Goal: Task Accomplishment & Management: Manage account settings

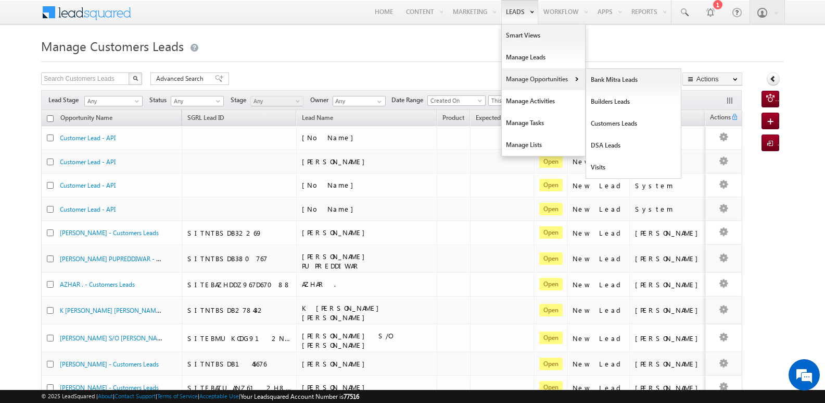
click at [522, 77] on link "Manage Opportunities" at bounding box center [543, 79] width 83 height 22
click at [613, 123] on link "Customers Leads" at bounding box center [633, 123] width 95 height 22
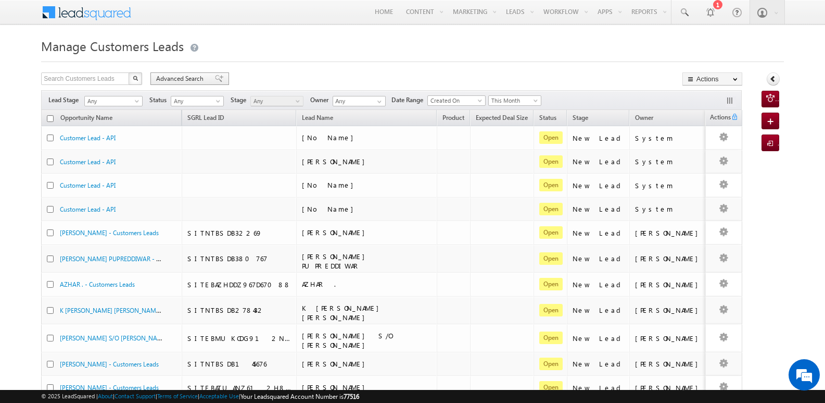
click at [217, 78] on span at bounding box center [219, 78] width 8 height 7
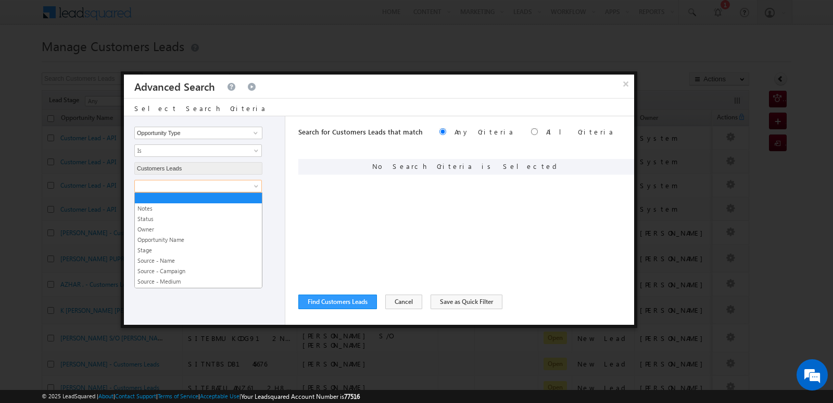
click at [191, 187] on span at bounding box center [191, 185] width 113 height 9
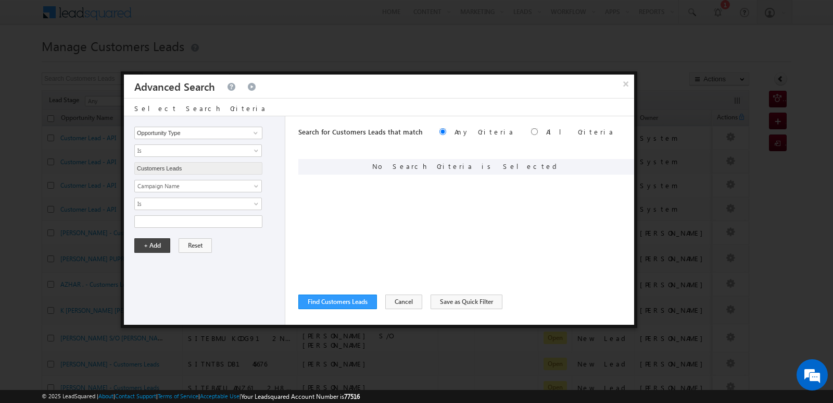
click at [192, 210] on div "Notes Status Owner Opportunity Name Stage Source - Name Source - Campaign Sourc…" at bounding box center [206, 204] width 145 height 48
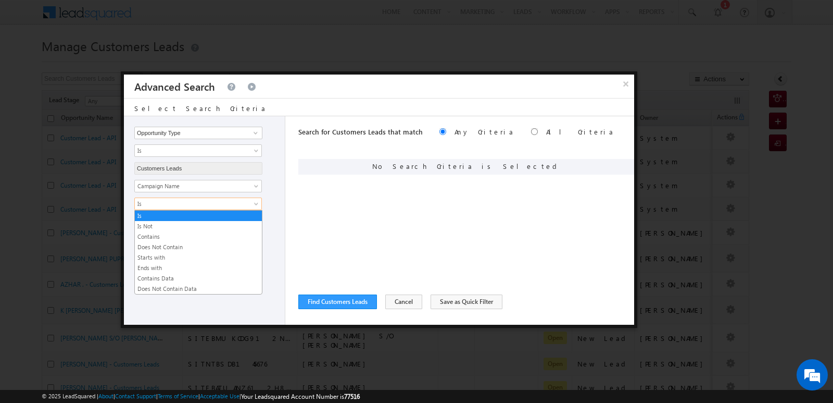
click at [192, 202] on span "Is" at bounding box center [191, 203] width 113 height 9
click at [195, 235] on link "Contains" at bounding box center [198, 236] width 127 height 9
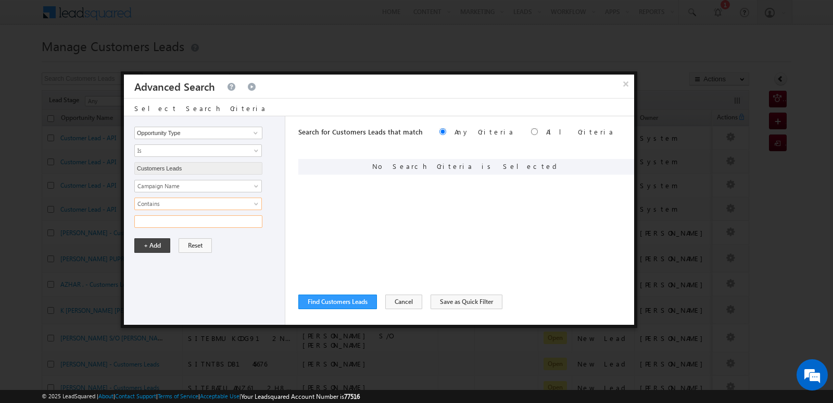
click at [193, 223] on input "text" at bounding box center [198, 221] width 128 height 12
type input "17SEP25"
click at [149, 243] on button "+ Add" at bounding box center [152, 245] width 36 height 15
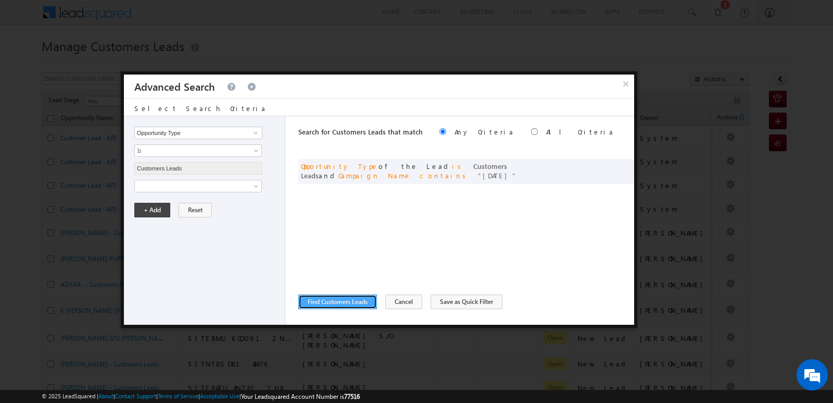
click at [325, 307] on button "Find Customers Leads" at bounding box center [337, 301] width 79 height 15
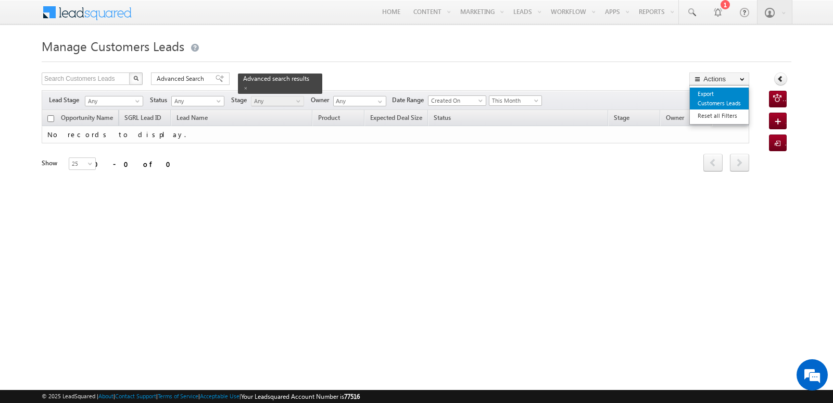
click at [709, 99] on link "Export Customers Leads" at bounding box center [719, 98] width 59 height 22
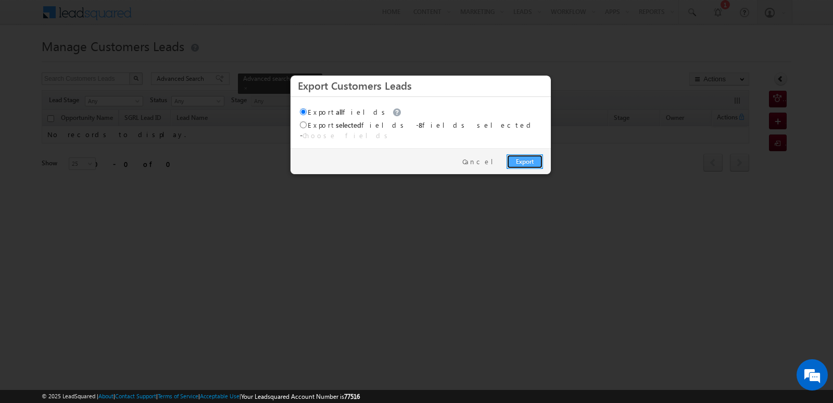
click at [531, 155] on link "Export" at bounding box center [525, 161] width 36 height 15
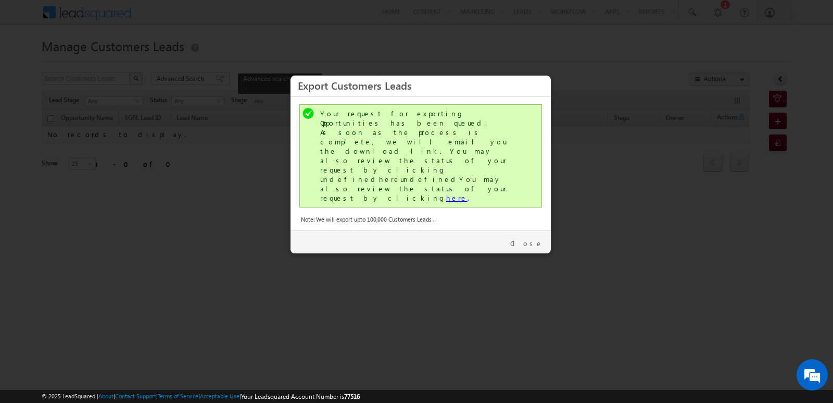
click at [446, 193] on link "here" at bounding box center [456, 197] width 21 height 9
click at [535, 238] on link "Close" at bounding box center [526, 242] width 33 height 9
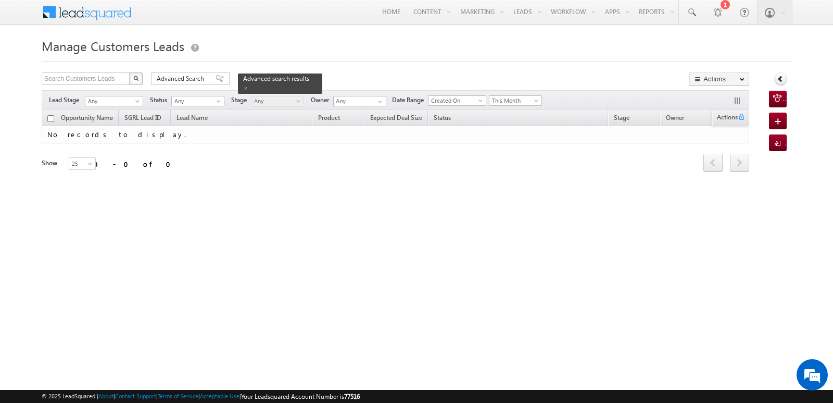
click at [248, 85] on span at bounding box center [245, 87] width 5 height 5
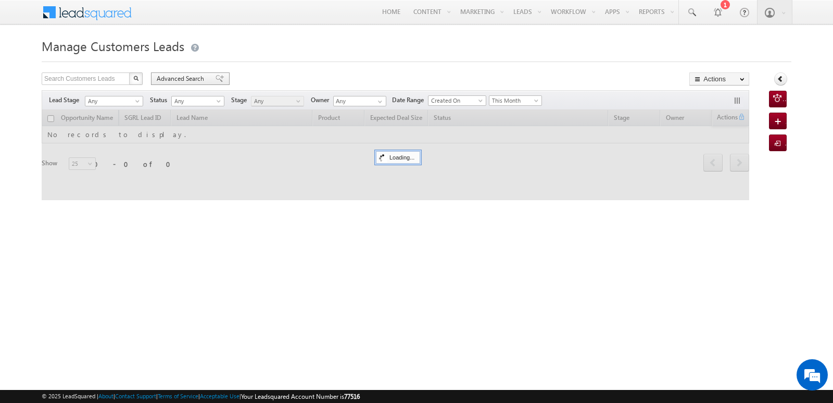
click at [204, 77] on span "Advanced Search" at bounding box center [182, 78] width 51 height 9
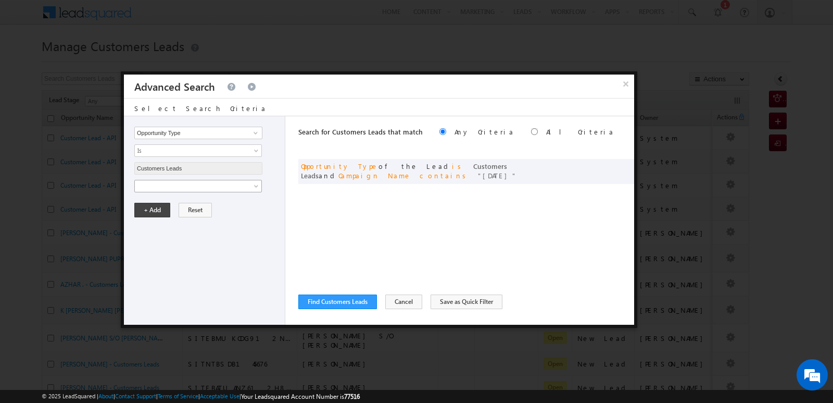
click at [188, 191] on link at bounding box center [198, 186] width 128 height 12
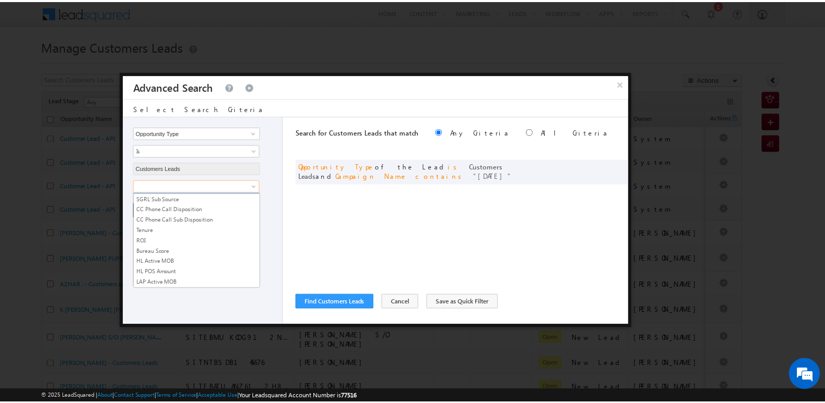
scroll to position [520, 0]
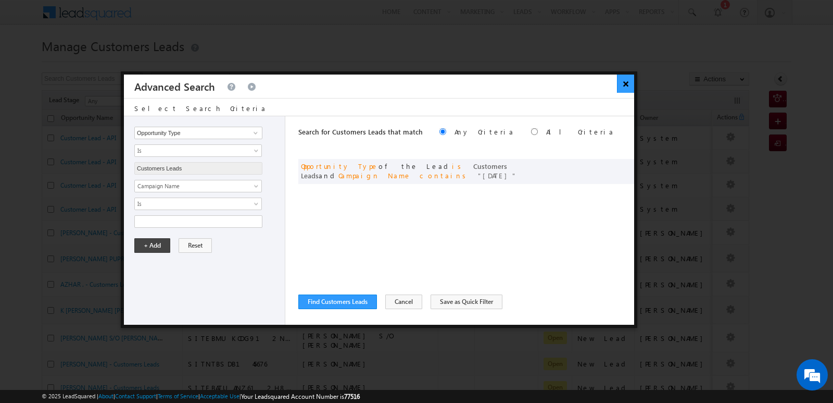
click at [623, 83] on button "×" at bounding box center [625, 83] width 17 height 18
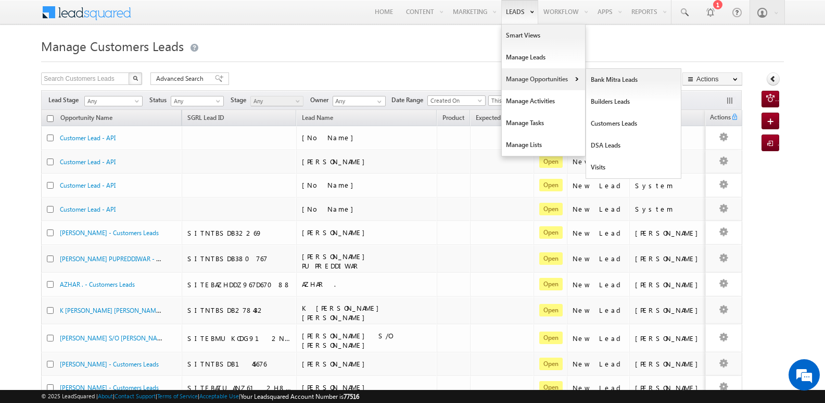
click at [523, 76] on link "Manage Opportunities" at bounding box center [543, 79] width 83 height 22
click at [611, 122] on link "Customers Leads" at bounding box center [633, 123] width 95 height 22
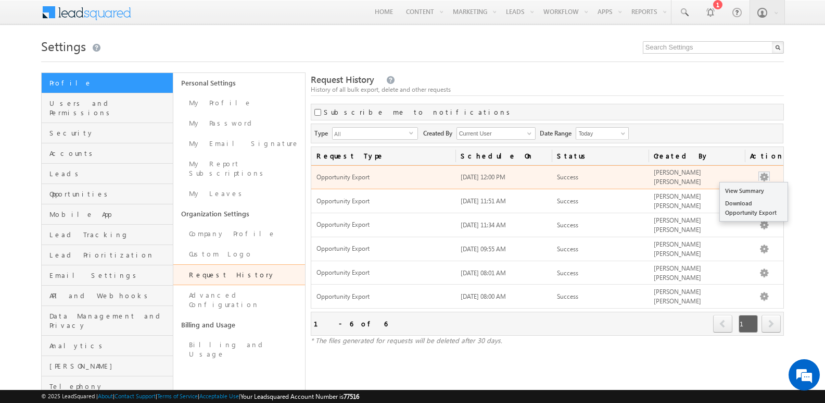
click at [767, 177] on button "button" at bounding box center [764, 177] width 10 height 10
click at [757, 204] on link "Download Opportunity Export" at bounding box center [754, 208] width 68 height 22
click at [732, 212] on link "Download Opportunity Export" at bounding box center [754, 208] width 68 height 22
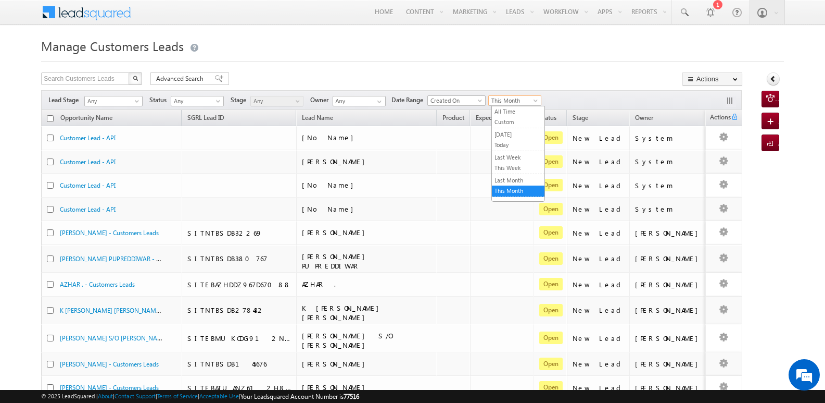
click at [497, 100] on span "This Month" at bounding box center [513, 100] width 49 height 9
click at [517, 147] on link "Today" at bounding box center [518, 144] width 53 height 9
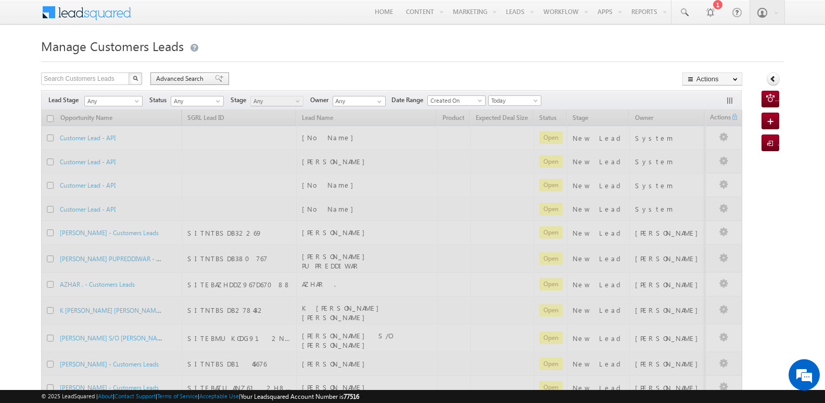
click at [216, 74] on div "Advanced Search" at bounding box center [189, 78] width 79 height 12
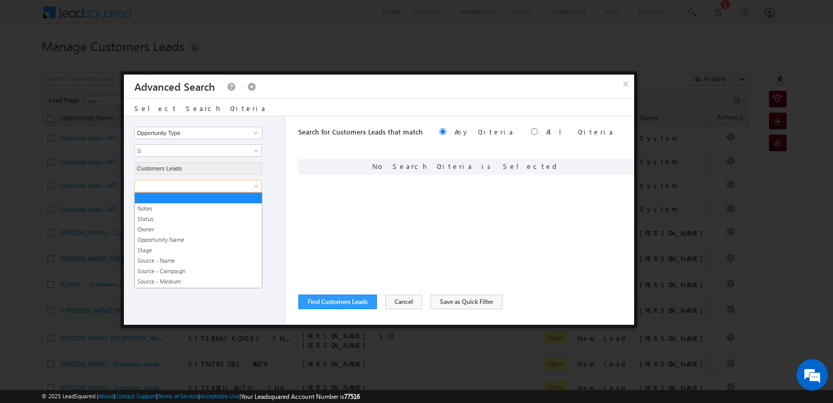
click at [231, 187] on span at bounding box center [191, 185] width 113 height 9
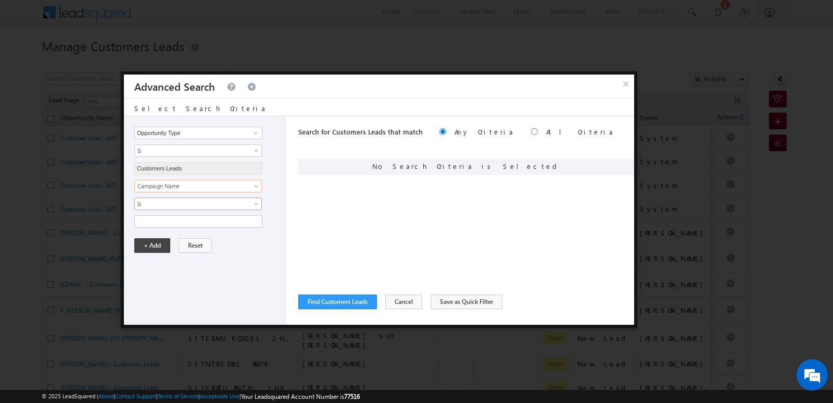
click at [165, 206] on span "Is" at bounding box center [191, 203] width 113 height 9
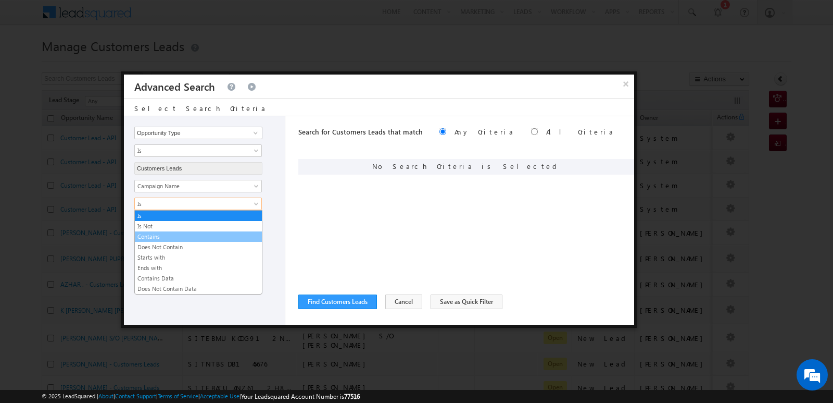
click at [158, 237] on link "Contains" at bounding box center [198, 236] width 127 height 9
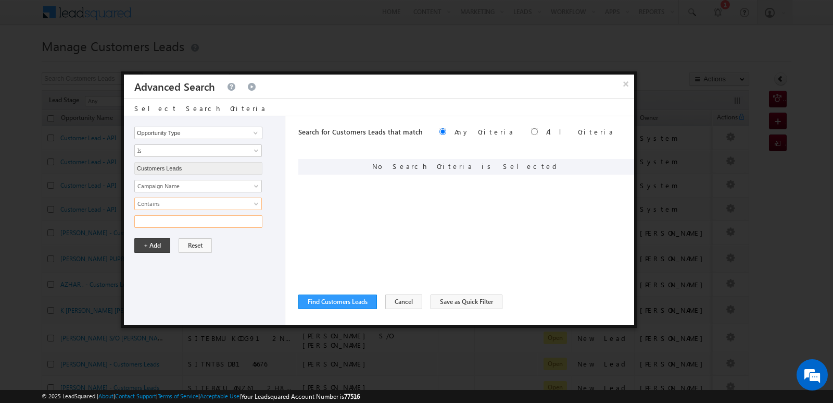
click at [162, 223] on input "text" at bounding box center [198, 221] width 128 height 12
type input "[DATE]"
click at [162, 247] on button "+ Add" at bounding box center [152, 245] width 36 height 15
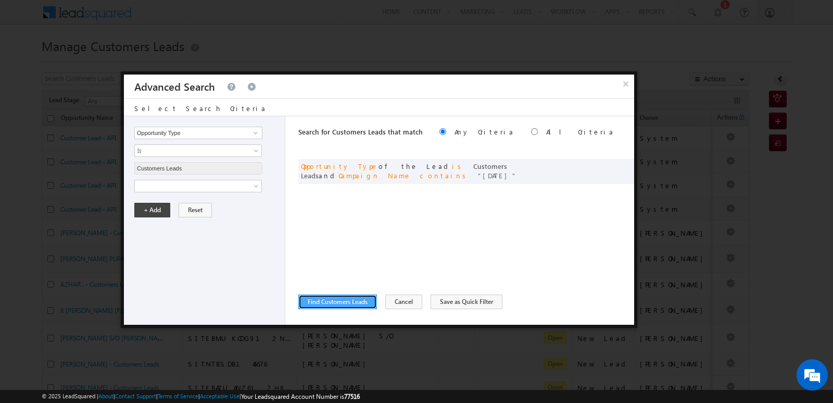
click at [350, 304] on button "Find Customers Leads" at bounding box center [337, 301] width 79 height 15
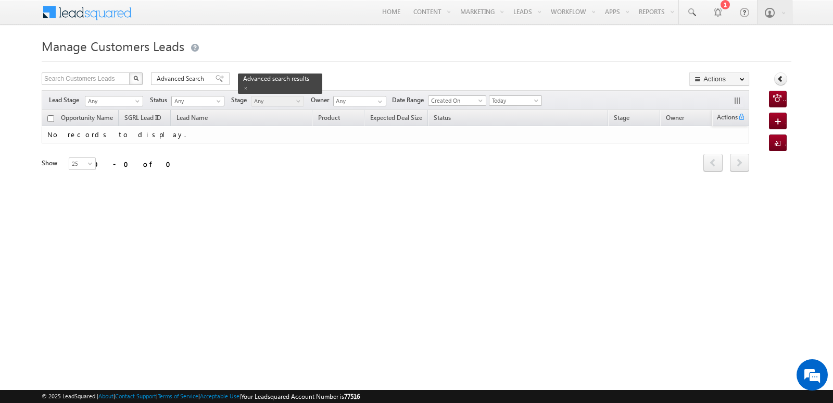
click at [407, 49] on h1 "Manage Customers Leads" at bounding box center [417, 45] width 750 height 20
click at [248, 85] on span at bounding box center [245, 87] width 5 height 5
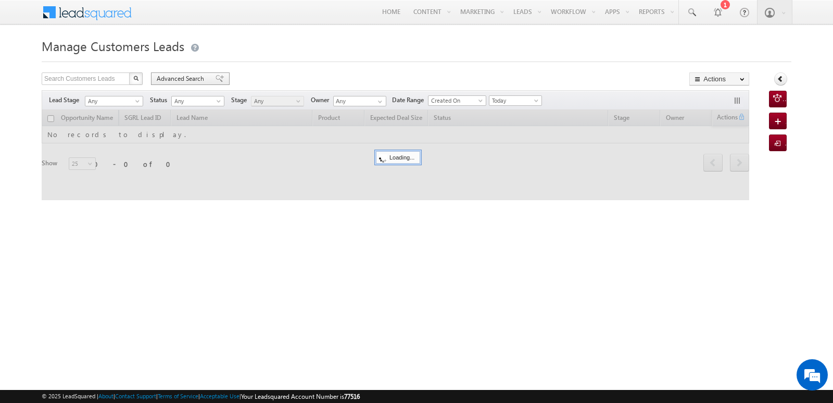
click at [217, 77] on span at bounding box center [220, 78] width 8 height 7
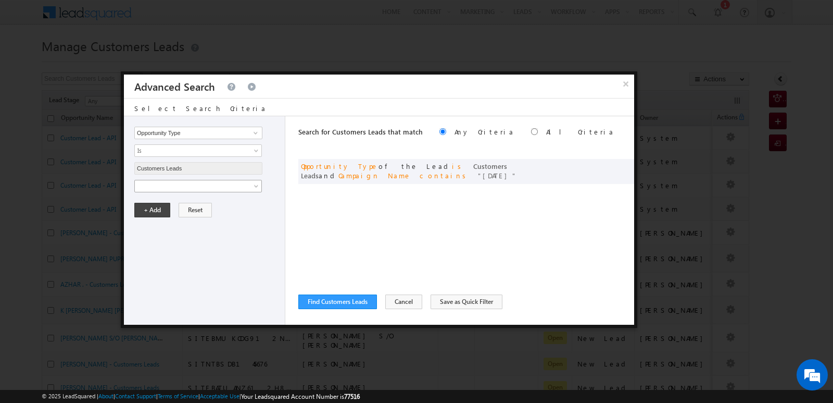
click at [201, 190] on span at bounding box center [191, 185] width 113 height 9
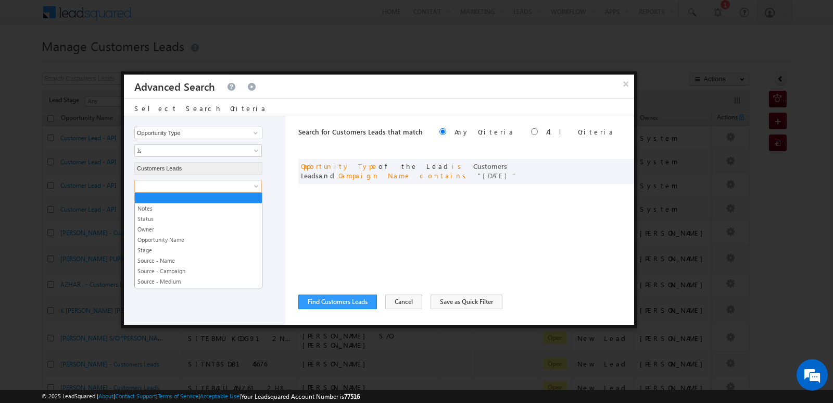
click at [511, 192] on div "Search for Customers Leads that match Any Criteria All Criteria Note that the c…" at bounding box center [466, 220] width 336 height 208
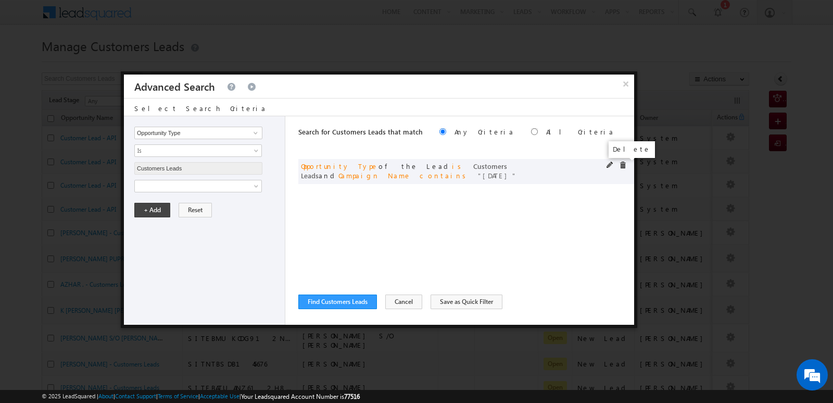
click at [624, 168] on span at bounding box center [622, 164] width 7 height 7
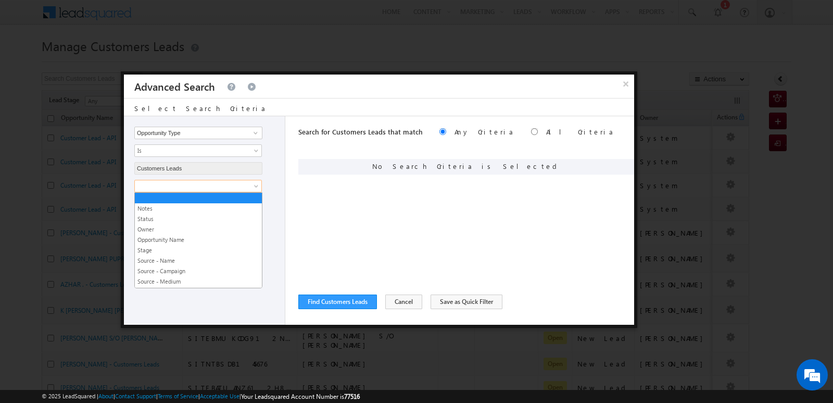
click at [256, 186] on span at bounding box center [257, 188] width 8 height 8
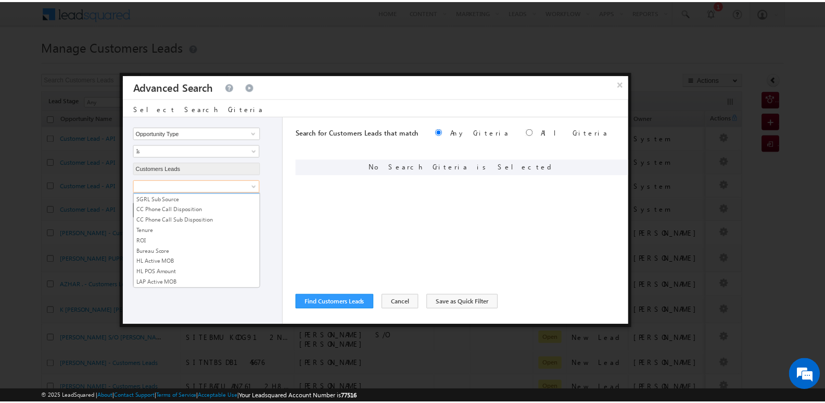
scroll to position [520, 0]
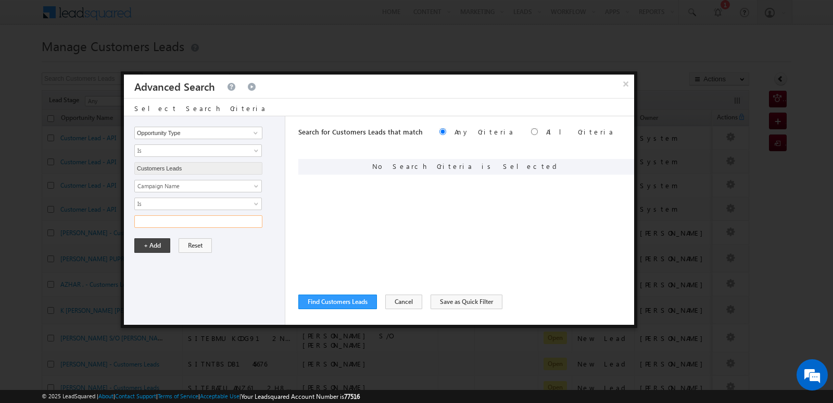
click at [175, 219] on input "text" at bounding box center [198, 221] width 128 height 12
paste input "NTB_VB_17SEP2025"
type input "NTB_VB_17SEP2025"
click at [142, 244] on button "+ Add" at bounding box center [152, 245] width 36 height 15
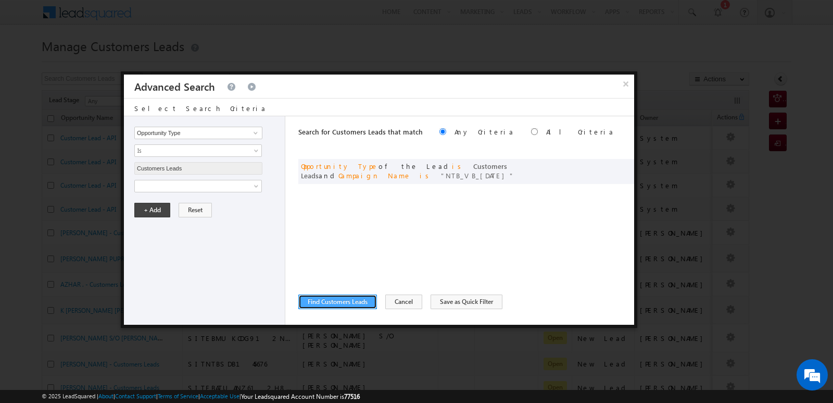
click at [329, 303] on button "Find Customers Leads" at bounding box center [337, 301] width 79 height 15
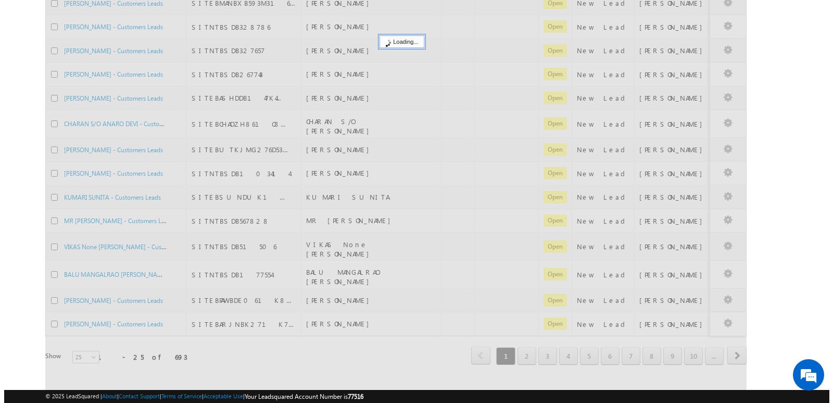
scroll to position [0, 0]
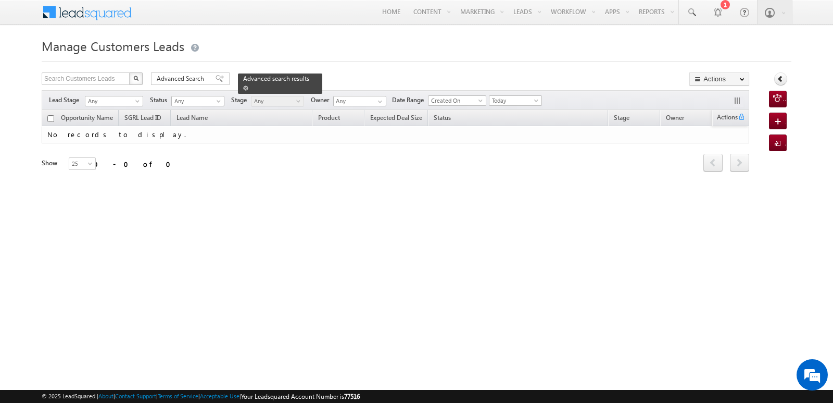
click at [248, 85] on span at bounding box center [245, 87] width 5 height 5
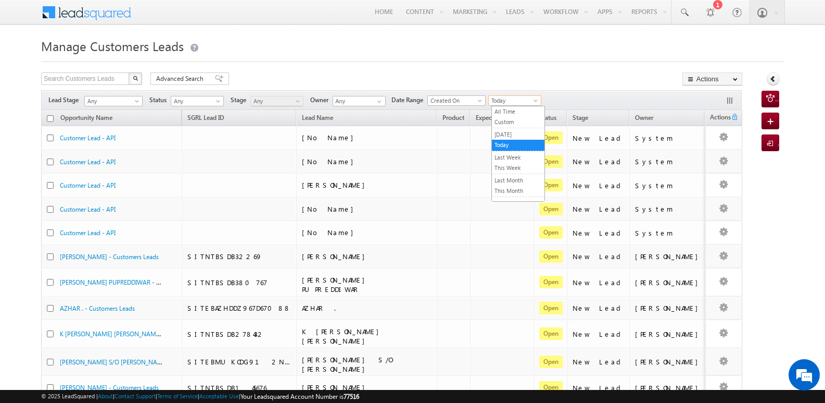
click at [539, 104] on span at bounding box center [537, 102] width 8 height 8
click at [512, 115] on link "All Time" at bounding box center [518, 111] width 53 height 9
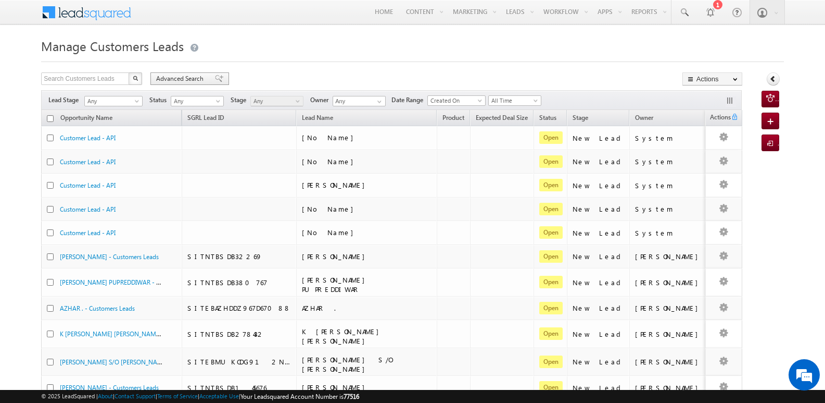
click at [215, 77] on span at bounding box center [219, 78] width 8 height 7
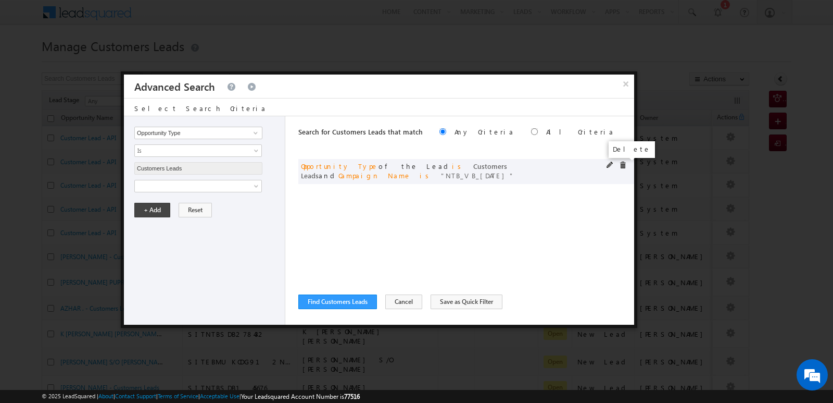
click at [623, 165] on span at bounding box center [622, 164] width 7 height 7
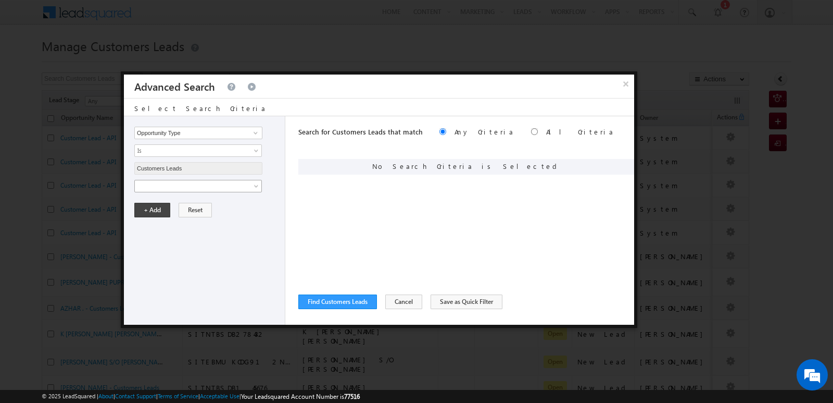
click at [259, 186] on span at bounding box center [257, 188] width 8 height 8
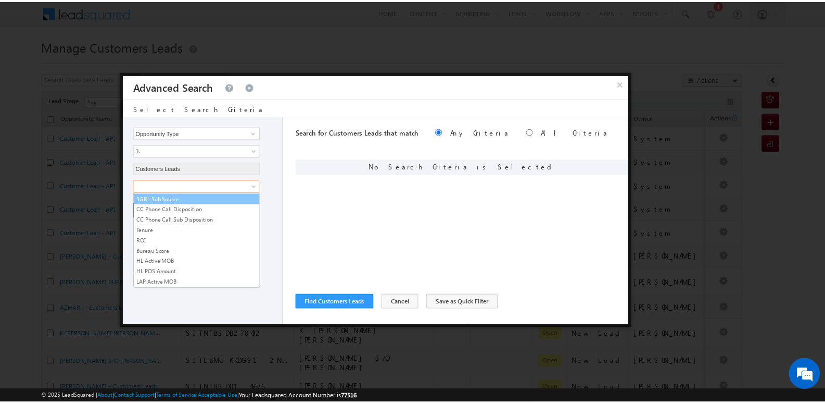
scroll to position [520, 0]
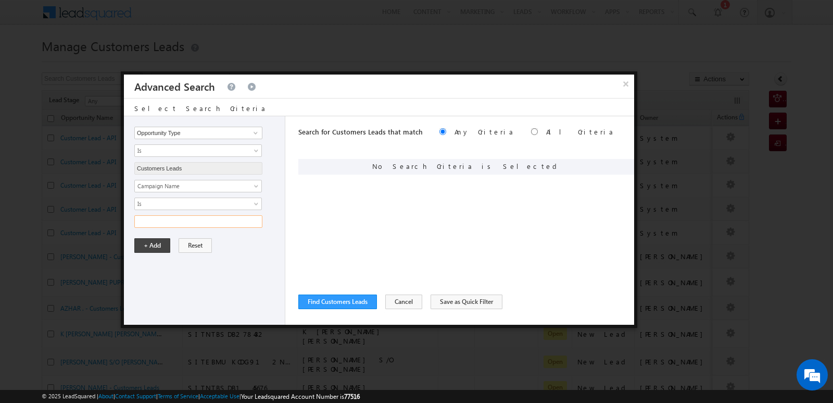
click at [173, 224] on input "text" at bounding box center [198, 221] width 128 height 12
paste input "NTB_VB_17SEP2025"
type input "NTB_VB_17SEP2025"
click at [152, 242] on button "+ Add" at bounding box center [152, 245] width 36 height 15
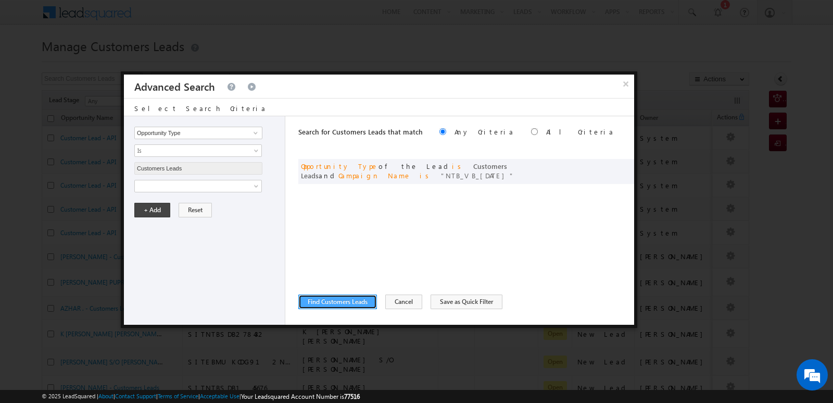
click at [328, 305] on button "Find Customers Leads" at bounding box center [337, 301] width 79 height 15
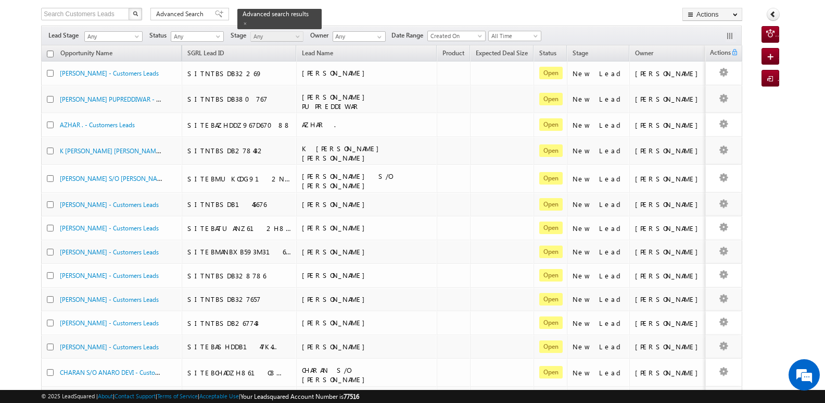
scroll to position [0, 0]
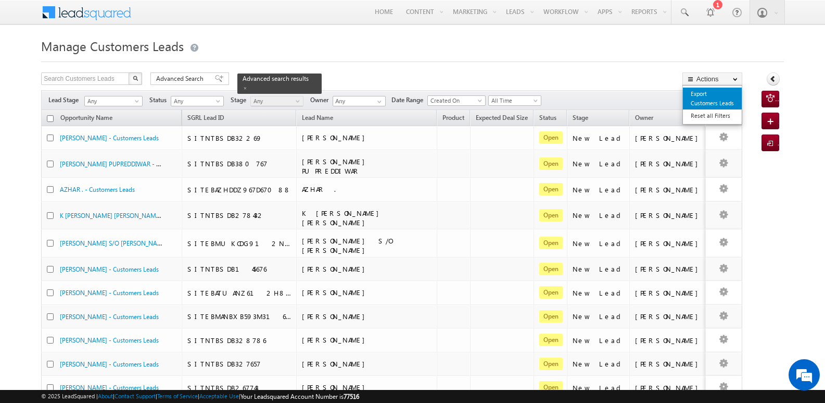
click at [719, 97] on link "Export Customers Leads" at bounding box center [712, 98] width 59 height 22
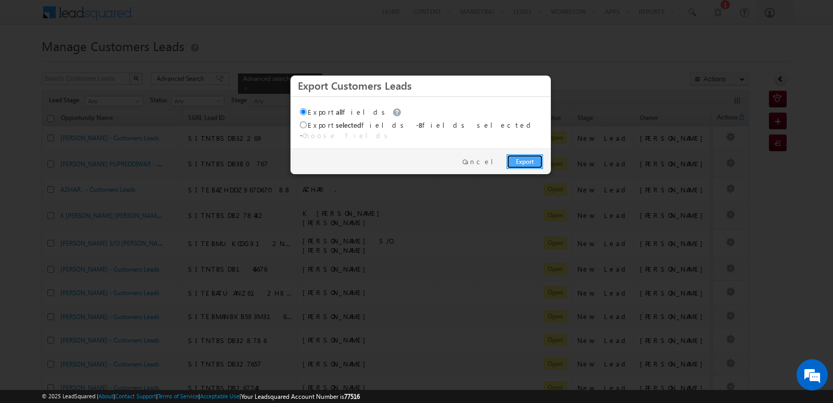
click at [542, 154] on link "Export" at bounding box center [525, 161] width 36 height 15
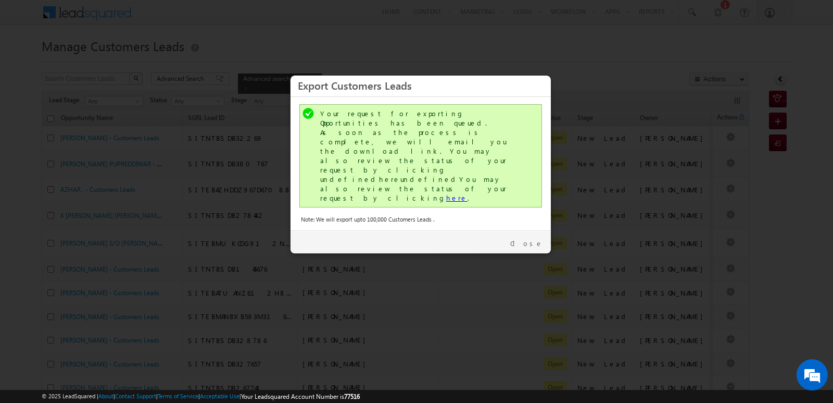
click at [446, 193] on link "here" at bounding box center [456, 197] width 21 height 9
click at [529, 238] on link "Close" at bounding box center [526, 242] width 33 height 9
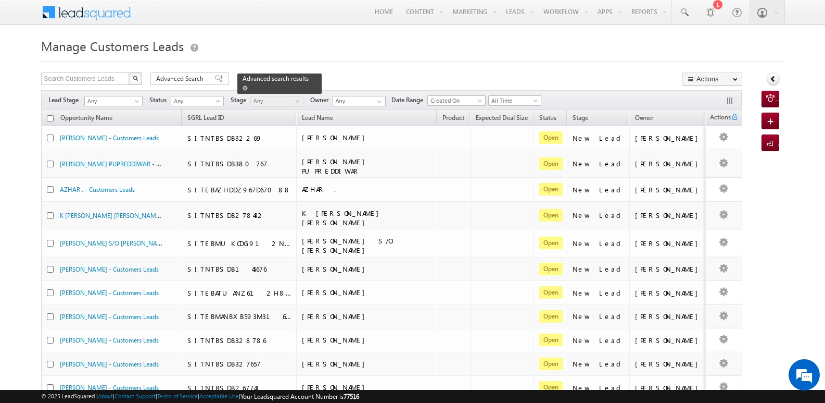
click at [248, 85] on span at bounding box center [245, 87] width 5 height 5
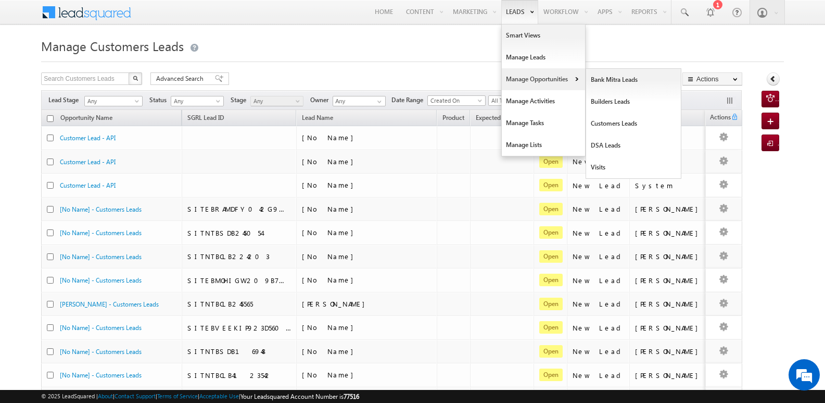
click at [518, 69] on link "Manage Opportunities" at bounding box center [543, 79] width 83 height 22
click at [611, 123] on link "Customers Leads" at bounding box center [633, 123] width 95 height 22
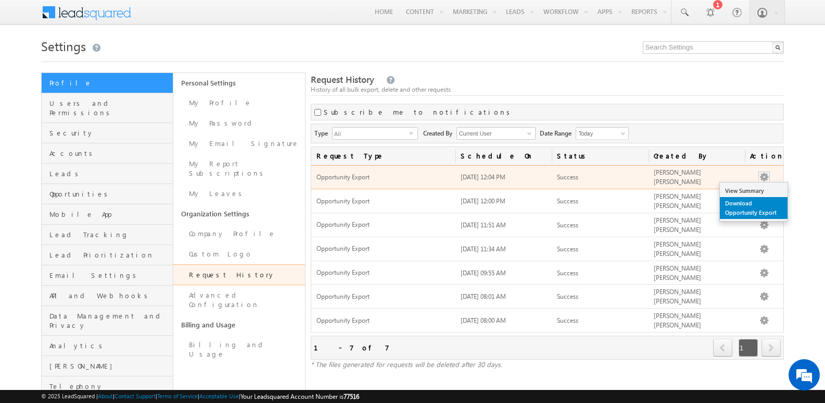
click at [750, 210] on link "Download Opportunity Export" at bounding box center [754, 208] width 68 height 22
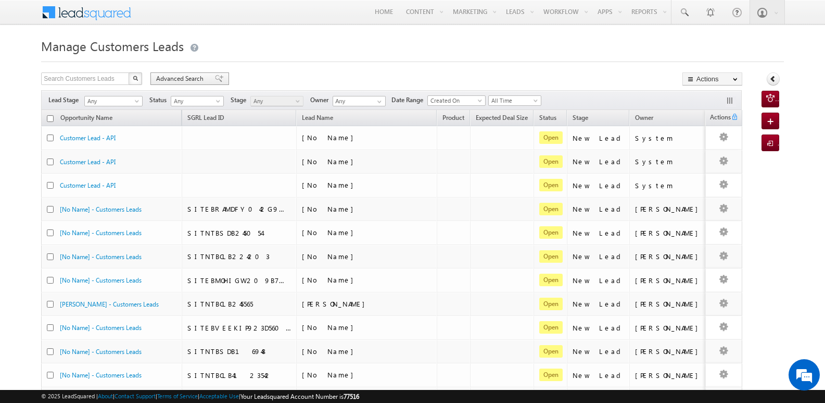
click at [215, 79] on span at bounding box center [219, 78] width 8 height 7
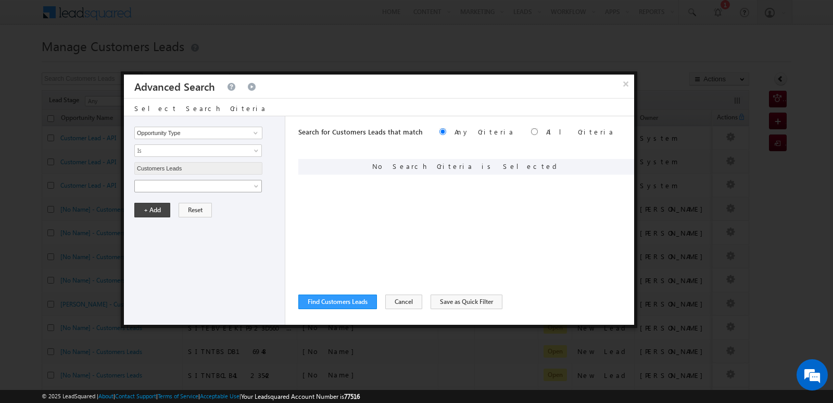
click at [222, 190] on span at bounding box center [191, 185] width 113 height 9
type input "[DATE]"
click at [242, 284] on div "Opportunity Type Lead Owner Sales Group Prospect Id Address 1 Address 2 Age Ass…" at bounding box center [204, 220] width 161 height 208
click at [158, 245] on button "+ Add" at bounding box center [152, 245] width 36 height 15
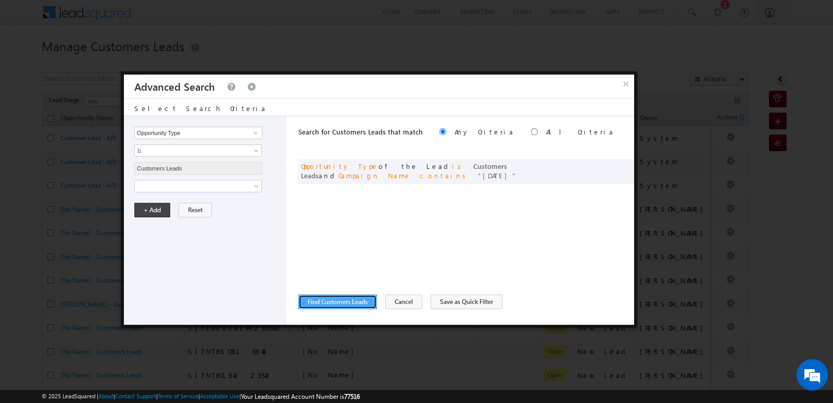
click at [360, 301] on button "Find Customers Leads" at bounding box center [337, 301] width 79 height 15
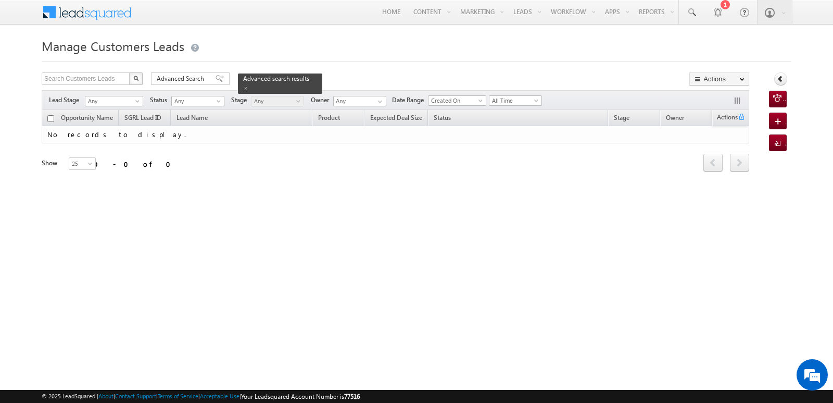
click at [484, 75] on div "Search Customers Leads X 0 results found Advanced Search Advanced search result…" at bounding box center [396, 79] width 708 height 15
click at [467, 215] on div "Manage Customers Leads Search Customers Leads X 0 results found Advanced Search…" at bounding box center [417, 165] width 750 height 260
click at [507, 105] on span "All Time" at bounding box center [513, 100] width 49 height 9
click at [509, 145] on link "Today" at bounding box center [518, 144] width 53 height 9
click at [578, 81] on div "Search Customers Leads X 0 results found Advanced Search Advanced search result…" at bounding box center [396, 79] width 708 height 15
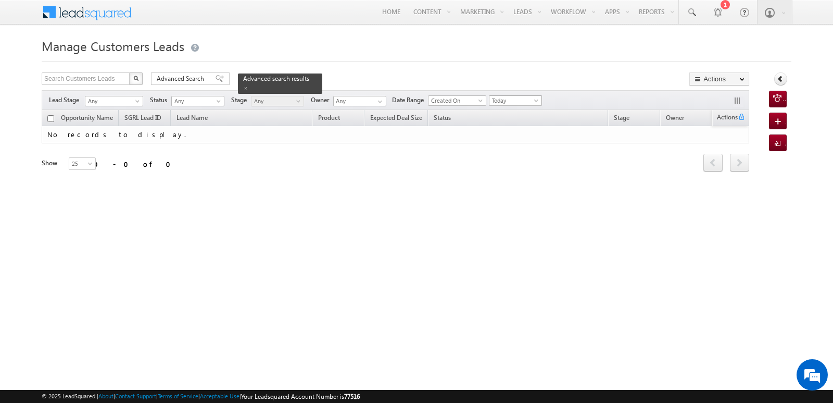
click at [524, 97] on span "Today" at bounding box center [513, 100] width 49 height 9
click at [522, 109] on link "All Time" at bounding box center [518, 111] width 53 height 9
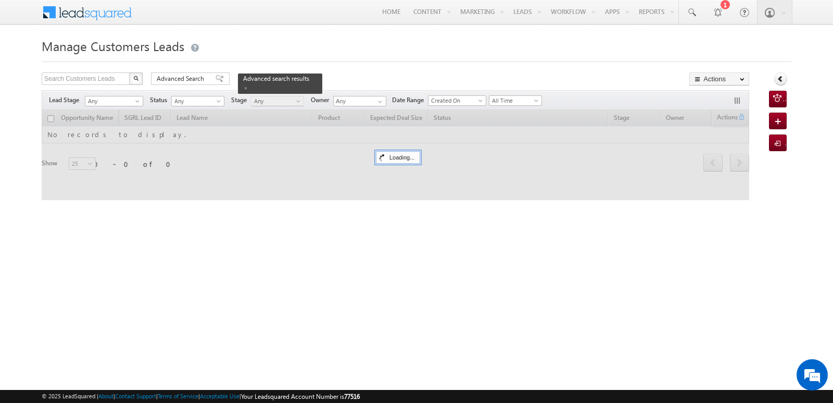
click at [570, 80] on div "Search Customers Leads X 0 results found Advanced Search Advanced search result…" at bounding box center [396, 79] width 708 height 15
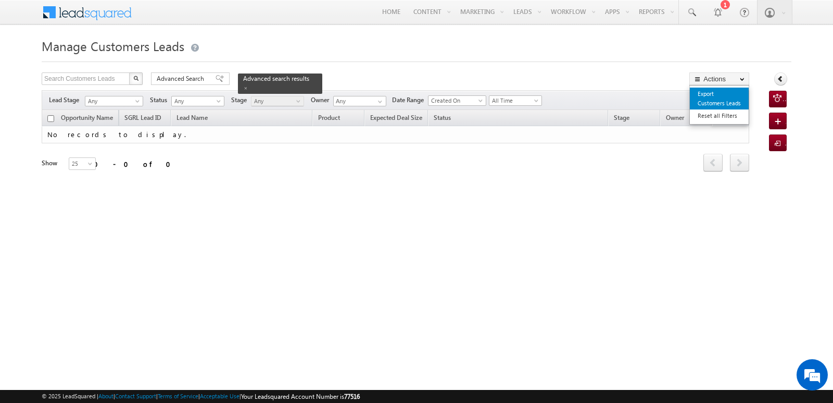
click at [711, 93] on link "Export Customers Leads" at bounding box center [719, 98] width 59 height 22
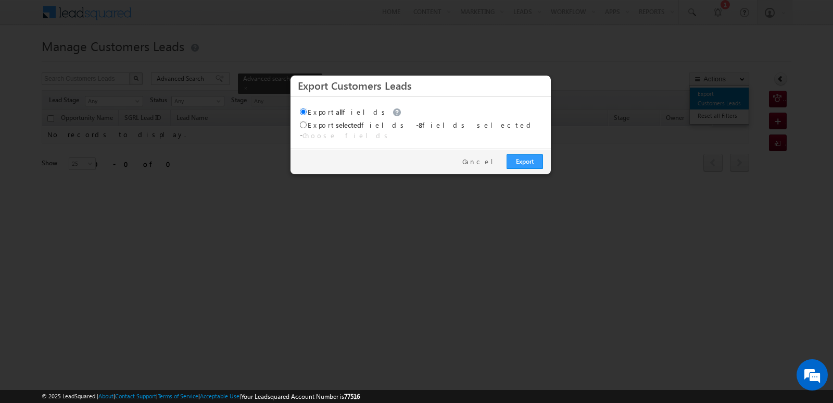
click at [711, 93] on div at bounding box center [416, 201] width 833 height 403
click at [527, 154] on link "Export" at bounding box center [525, 161] width 36 height 15
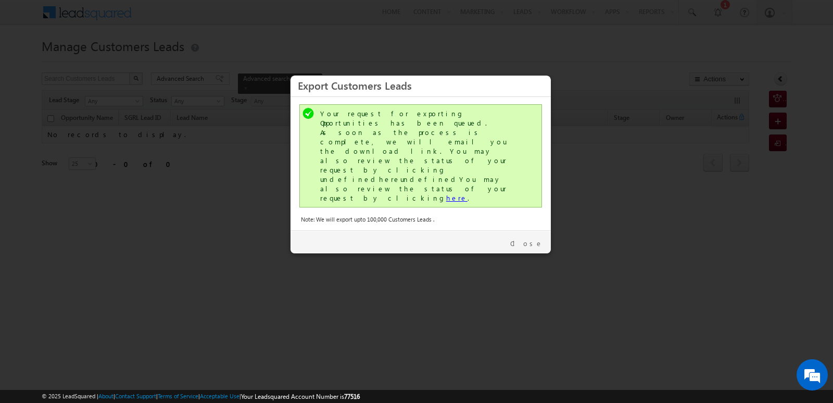
click at [446, 193] on link "here" at bounding box center [456, 197] width 21 height 9
click at [542, 238] on link "Close" at bounding box center [526, 242] width 33 height 9
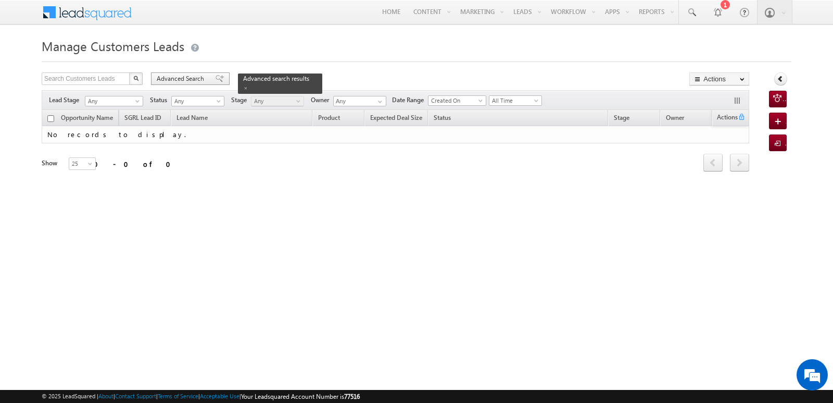
click at [194, 76] on span "Advanced Search" at bounding box center [182, 78] width 51 height 9
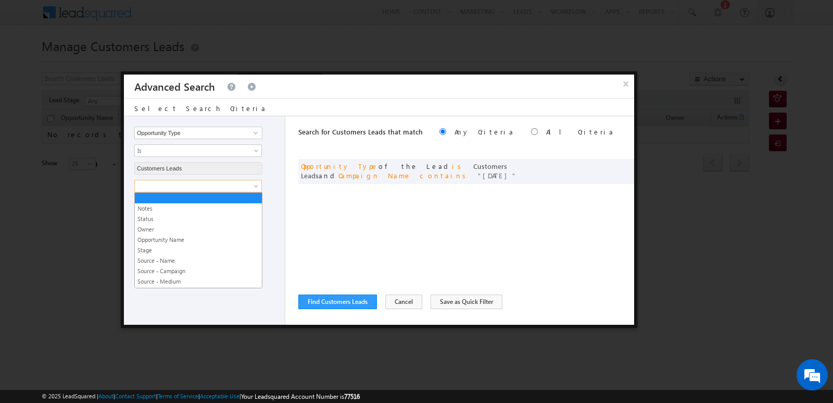
click at [233, 191] on link at bounding box center [198, 186] width 128 height 12
click at [630, 83] on button "×" at bounding box center [625, 83] width 17 height 18
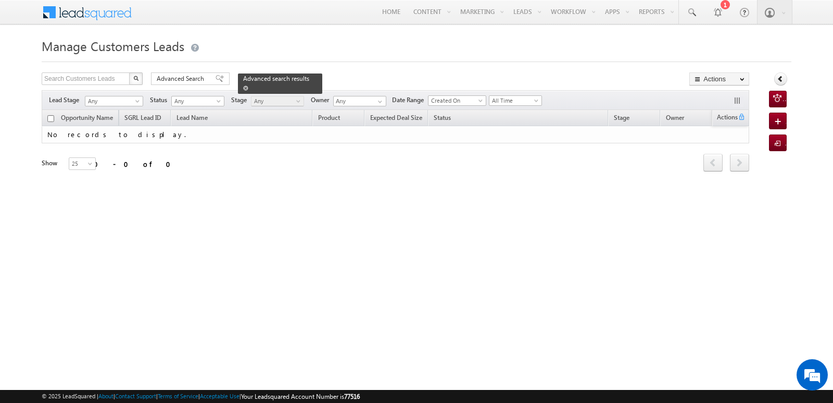
click at [248, 85] on span at bounding box center [245, 87] width 5 height 5
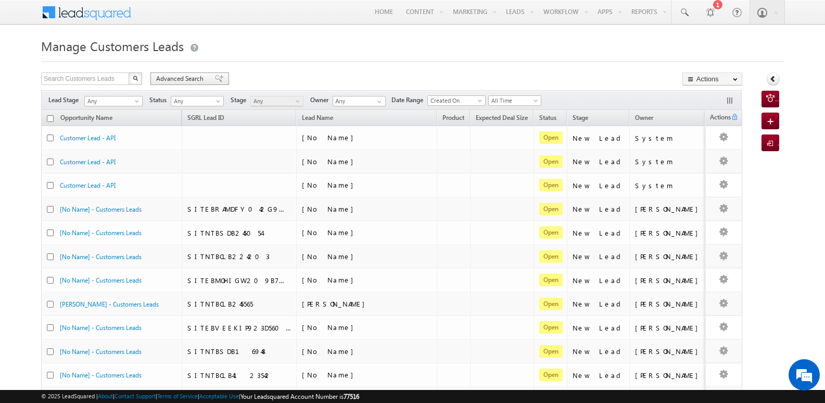
click at [211, 74] on div "Advanced Search" at bounding box center [189, 78] width 79 height 12
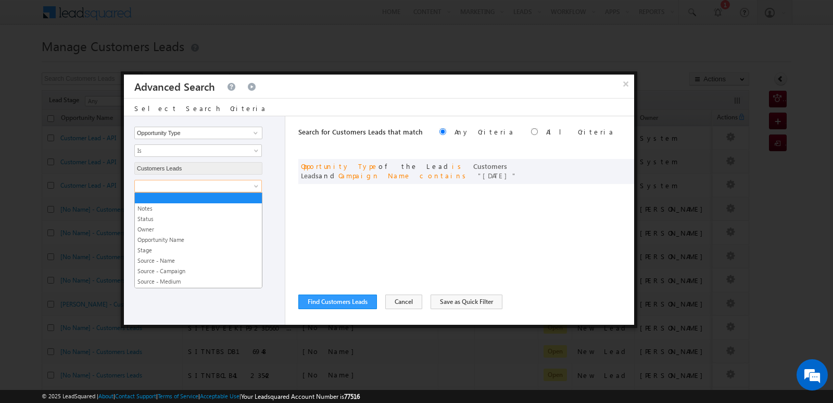
click at [213, 190] on span at bounding box center [191, 185] width 113 height 9
click at [621, 165] on span at bounding box center [622, 164] width 7 height 7
click at [241, 187] on span at bounding box center [191, 185] width 113 height 9
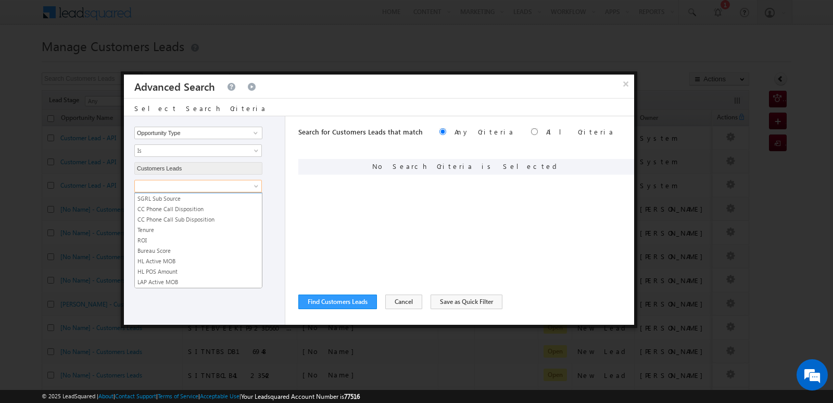
scroll to position [520, 0]
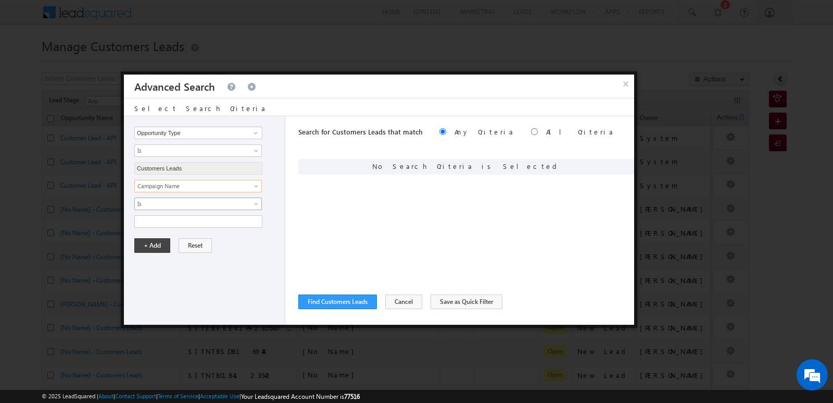
click at [224, 205] on span "Is" at bounding box center [191, 203] width 113 height 9
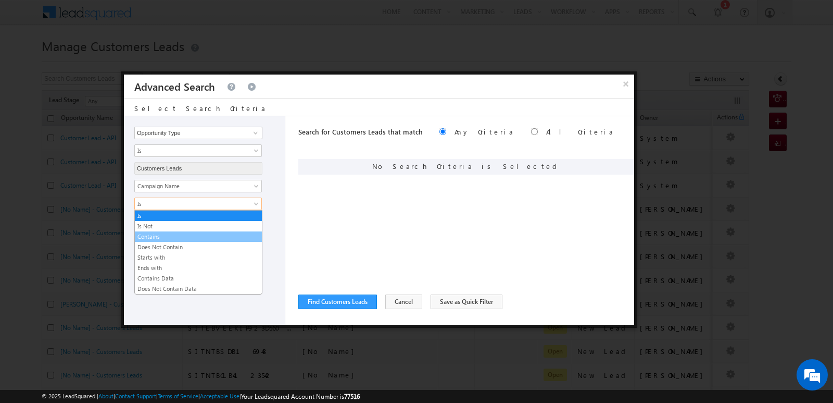
click at [167, 234] on link "Contains" at bounding box center [198, 236] width 127 height 9
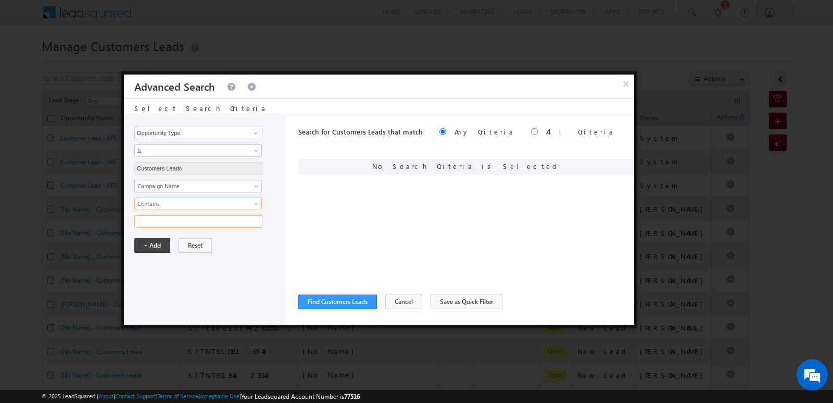
click at [179, 224] on input "text" at bounding box center [198, 221] width 128 height 12
paste input "Head set not working"
type input "1"
paste input "NTB_VB_17SEP2025"
type input "NTB_VB_17SEP2025"
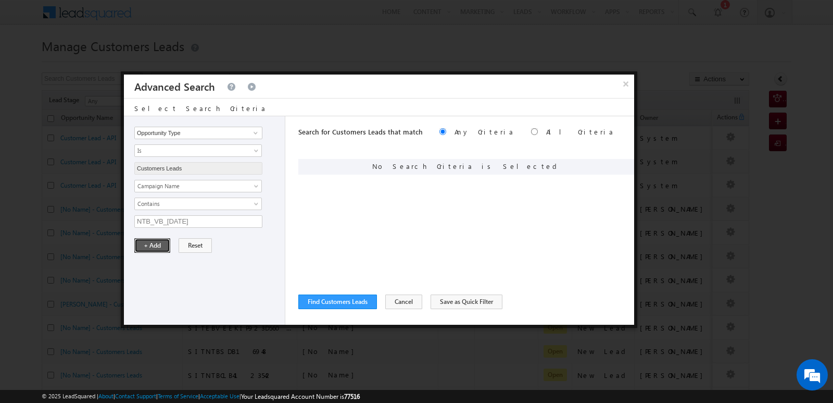
click at [157, 244] on button "+ Add" at bounding box center [152, 245] width 36 height 15
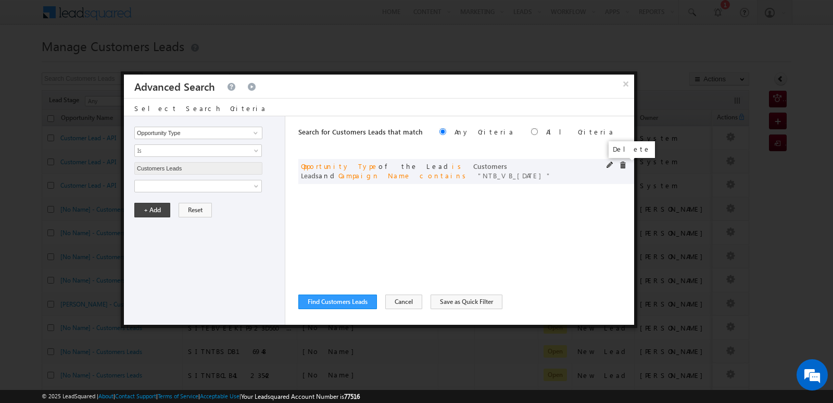
click at [621, 167] on span at bounding box center [622, 164] width 7 height 7
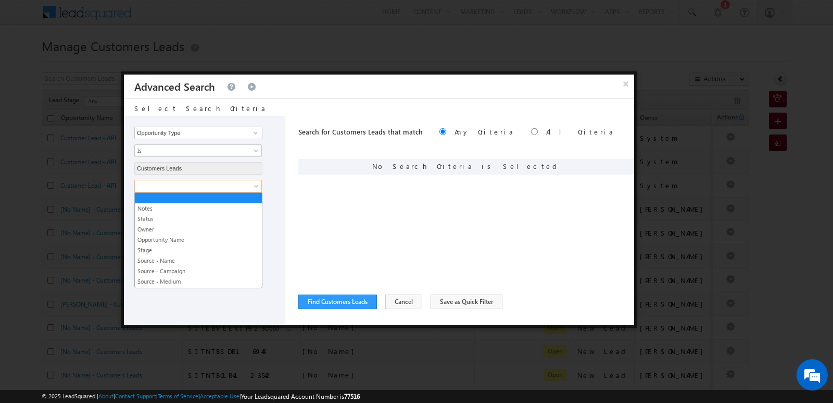
click at [233, 187] on span at bounding box center [191, 185] width 113 height 9
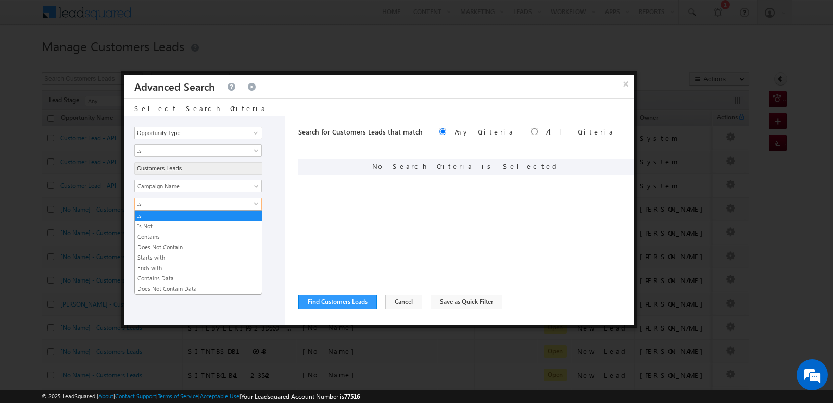
click at [247, 206] on span "Is" at bounding box center [191, 203] width 113 height 9
click at [154, 234] on link "Contains" at bounding box center [198, 236] width 127 height 9
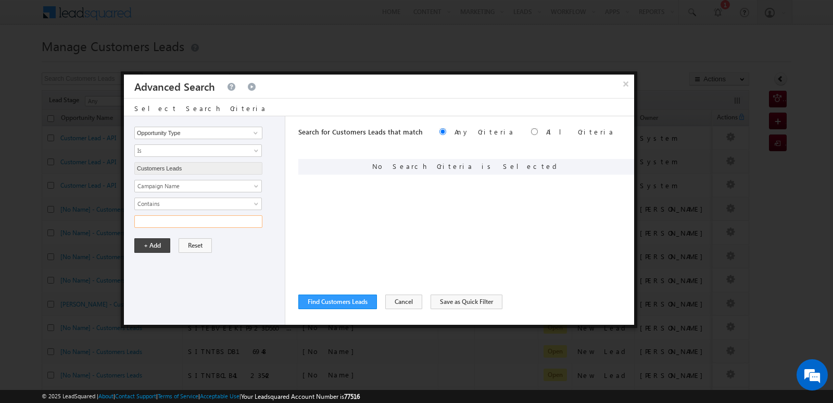
click at [228, 220] on input "text" at bounding box center [198, 221] width 128 height 12
type input "17SEP25"
drag, startPoint x: 162, startPoint y: 289, endPoint x: 166, endPoint y: 272, distance: 17.0
click at [163, 288] on div "Opportunity Type Lead Owner Sales Group Prospect Id Address 1 Address 2 Age Ass…" at bounding box center [204, 220] width 161 height 208
click at [157, 248] on button "+ Add" at bounding box center [152, 245] width 36 height 15
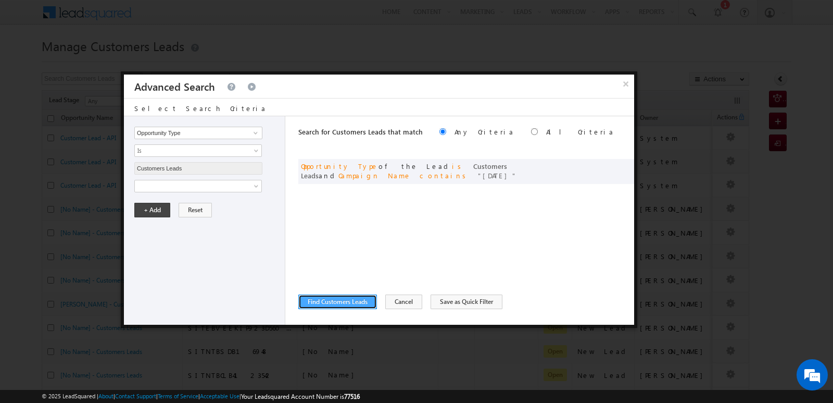
click at [359, 305] on button "Find Customers Leads" at bounding box center [337, 301] width 79 height 15
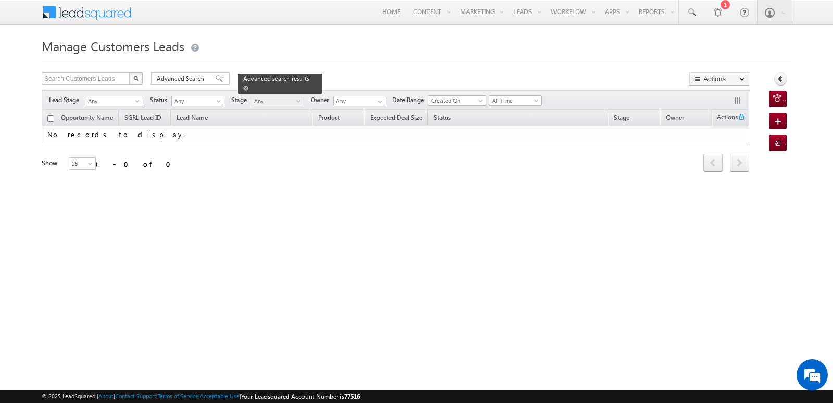
click at [248, 83] on link at bounding box center [245, 87] width 5 height 9
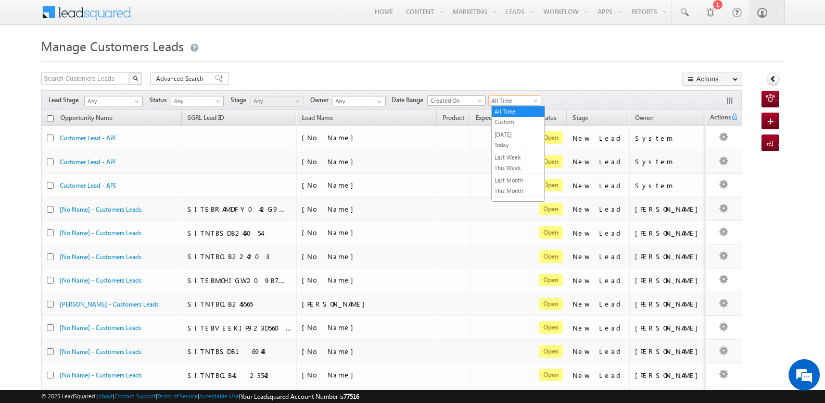
click at [509, 100] on span "All Time" at bounding box center [513, 100] width 49 height 9
click at [515, 143] on link "Today" at bounding box center [518, 144] width 53 height 9
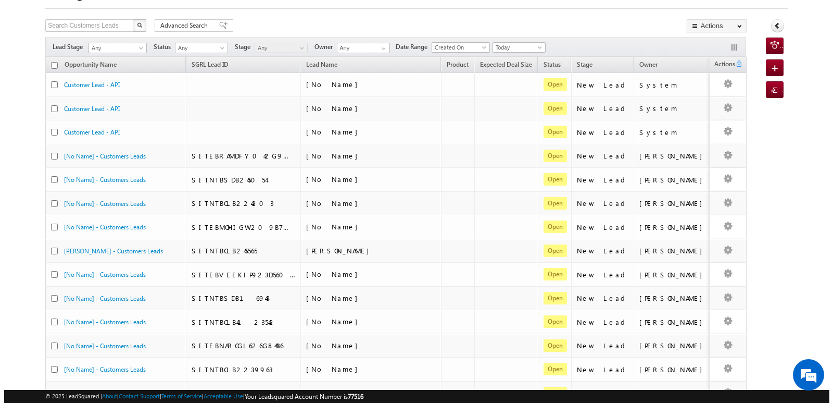
scroll to position [0, 0]
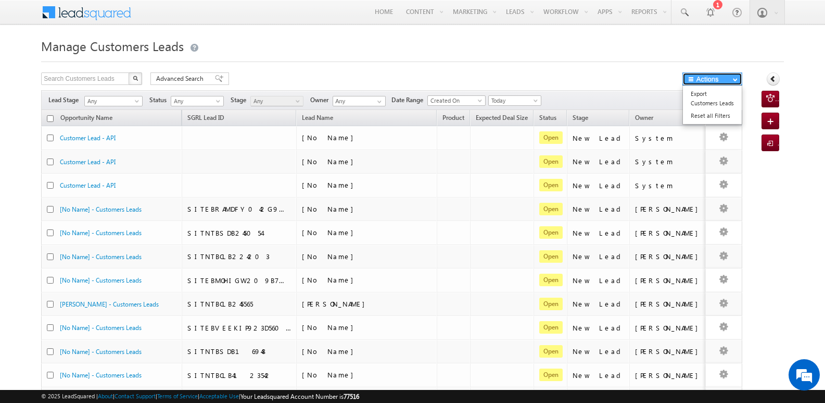
click at [722, 81] on button "Actions" at bounding box center [713, 78] width 60 height 13
click at [706, 97] on link "Export Customers Leads" at bounding box center [712, 98] width 59 height 22
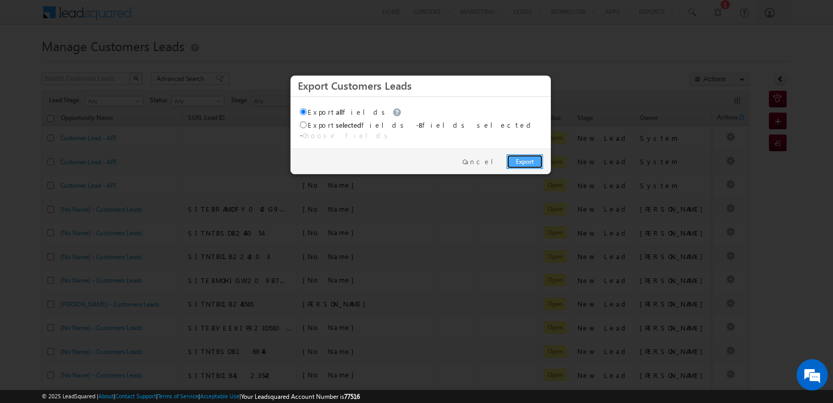
click at [529, 154] on link "Export" at bounding box center [525, 161] width 36 height 15
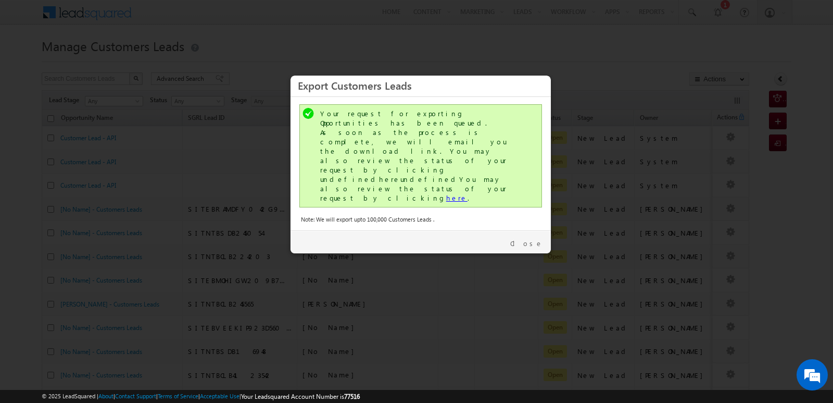
click at [446, 193] on link "here" at bounding box center [456, 197] width 21 height 9
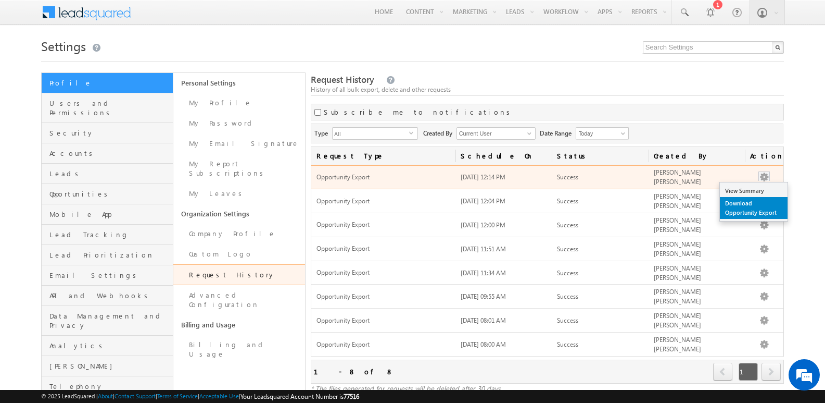
click at [743, 202] on link "Download Opportunity Export" at bounding box center [754, 208] width 68 height 22
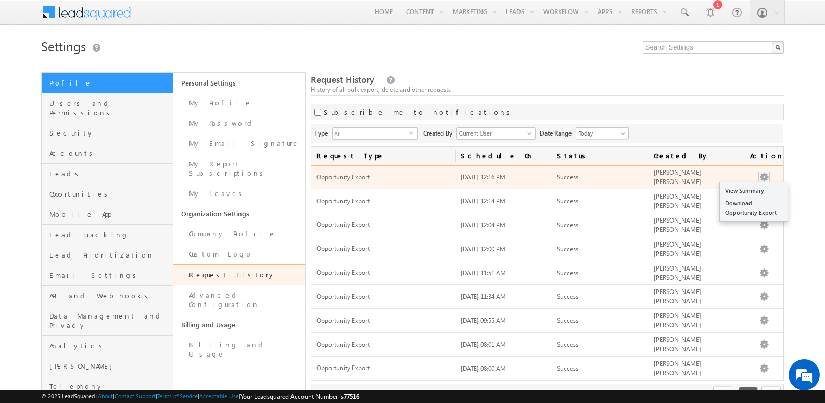
click at [767, 177] on button "button" at bounding box center [764, 177] width 10 height 10
click at [742, 210] on link "Download Opportunity Export" at bounding box center [754, 208] width 68 height 22
